Goal: Task Accomplishment & Management: Manage account settings

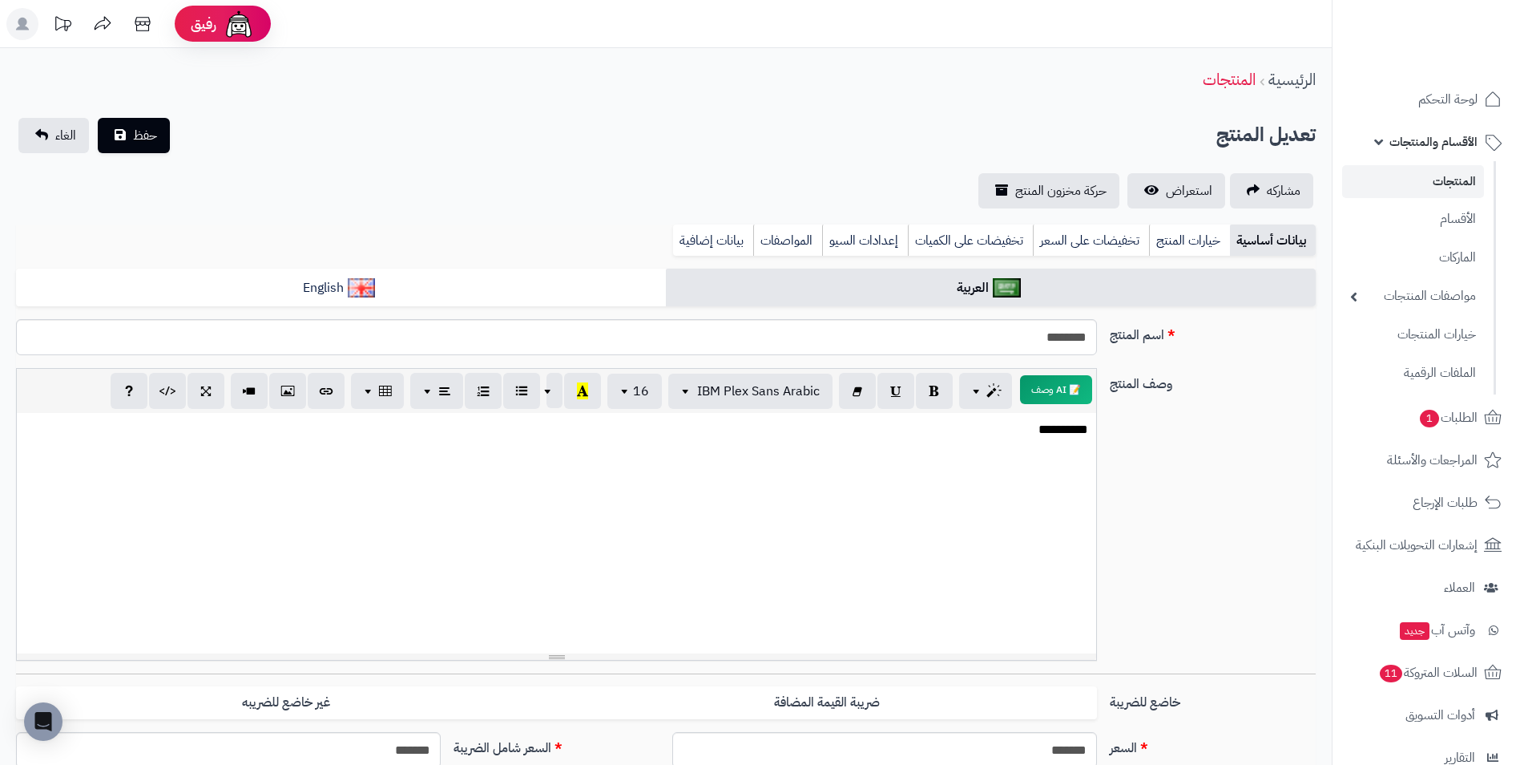
select select
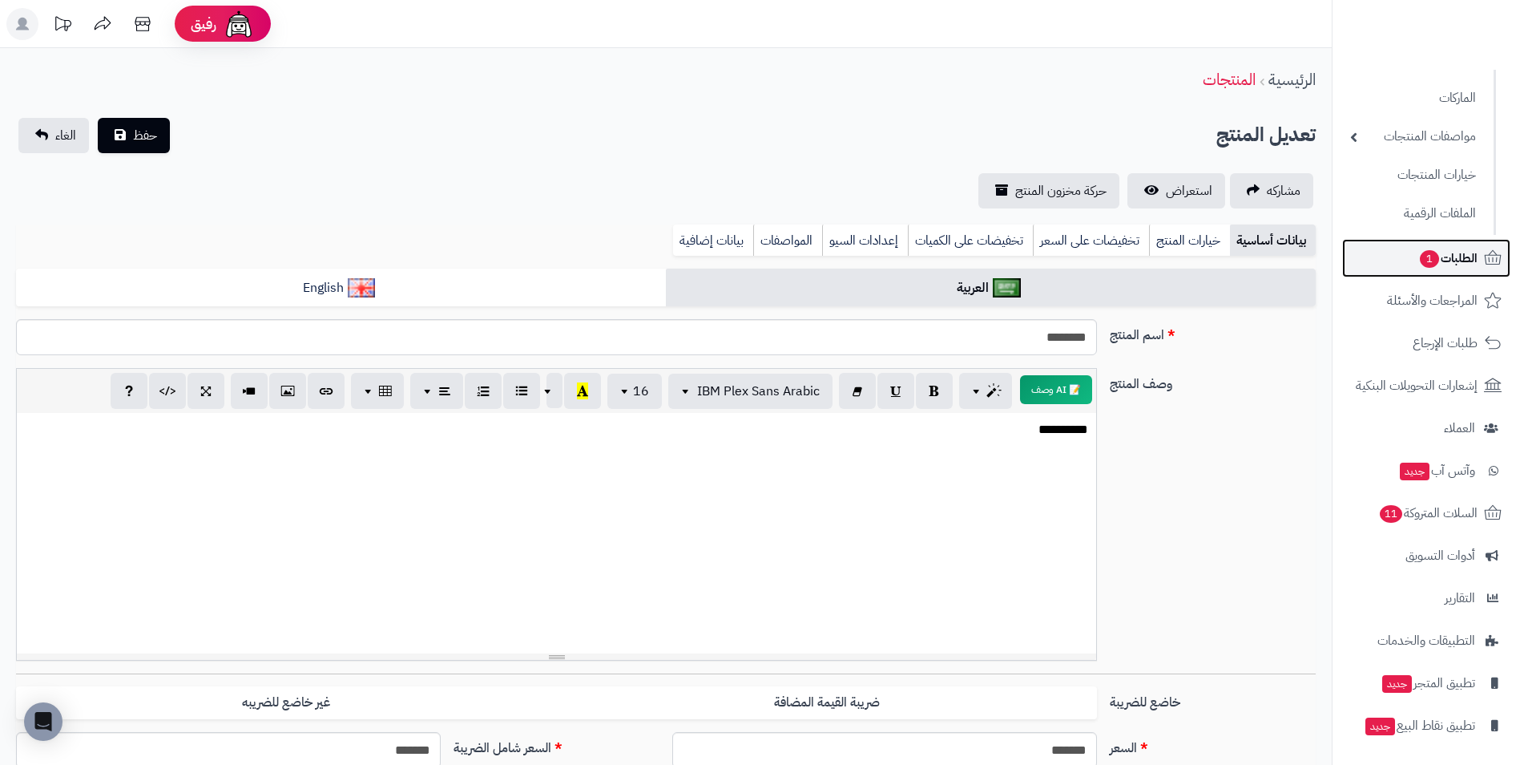
click at [1456, 259] on span "الطلبات 1" at bounding box center [1447, 258] width 59 height 22
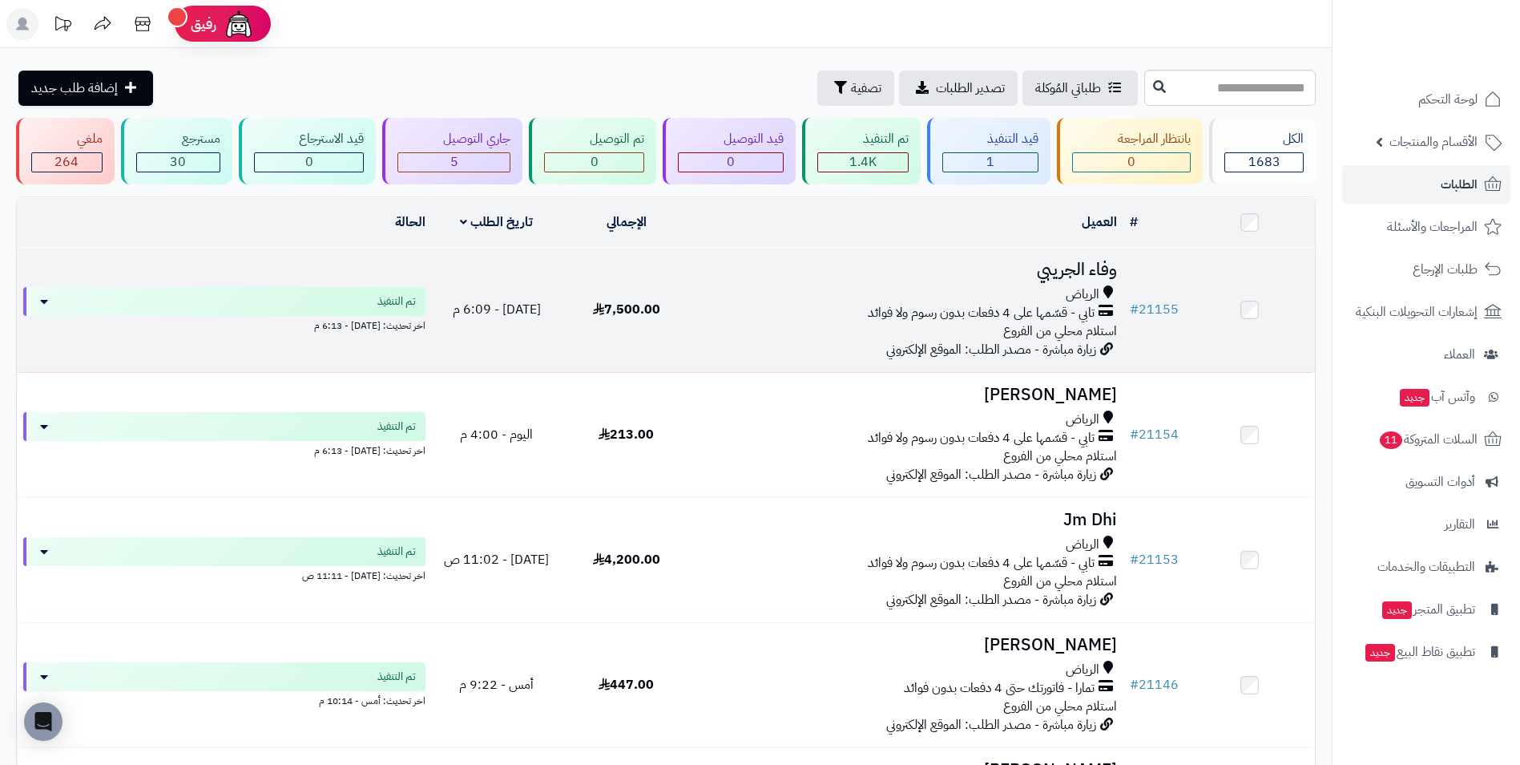
click at [789, 311] on div "تابي - قسّمها على 4 دفعات بدون رسوم ولا فوائد" at bounding box center [907, 313] width 419 height 18
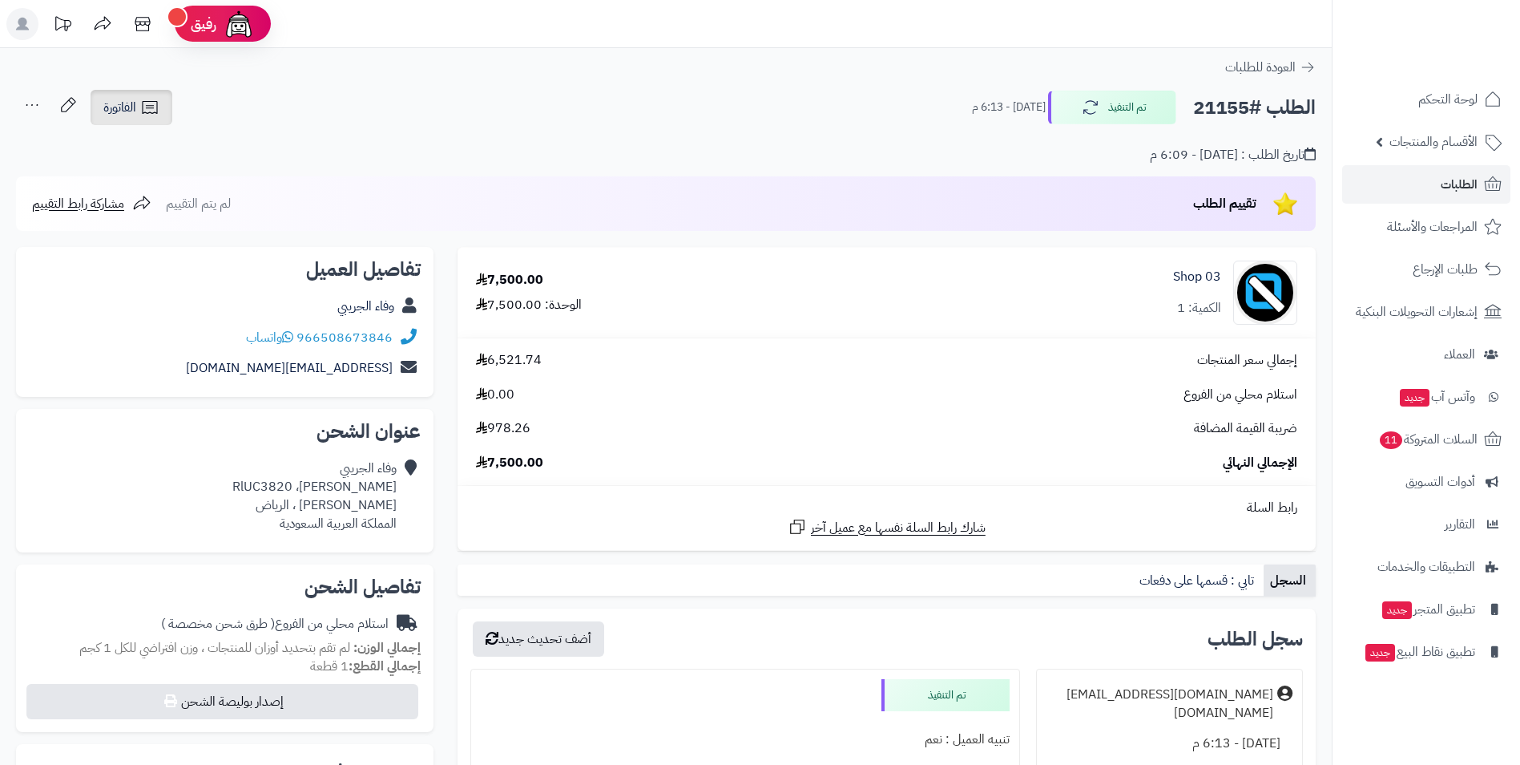
click at [141, 114] on icon at bounding box center [149, 107] width 19 height 19
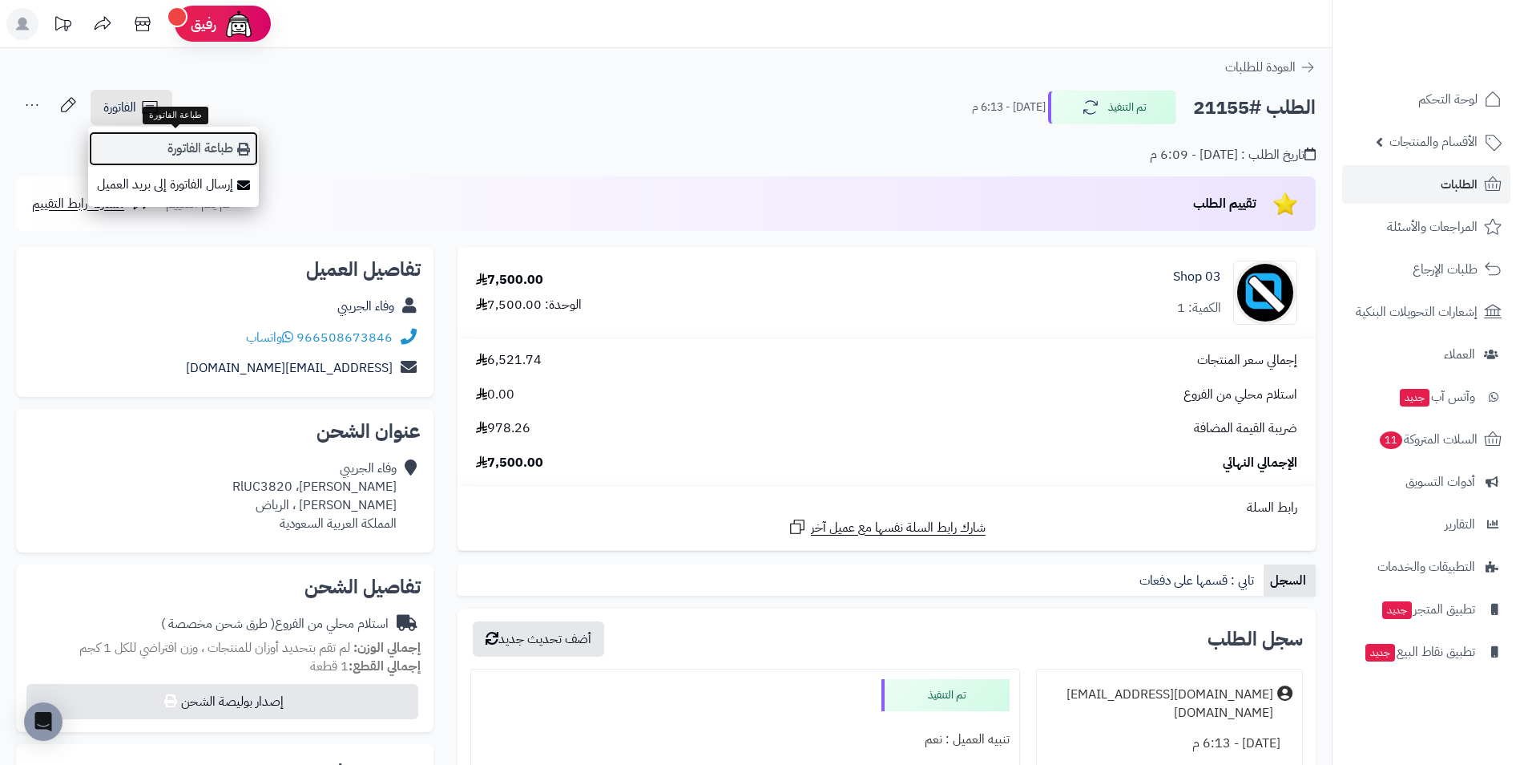
click at [195, 147] on link "طباعة الفاتورة" at bounding box center [173, 149] width 171 height 36
